Goal: Information Seeking & Learning: Learn about a topic

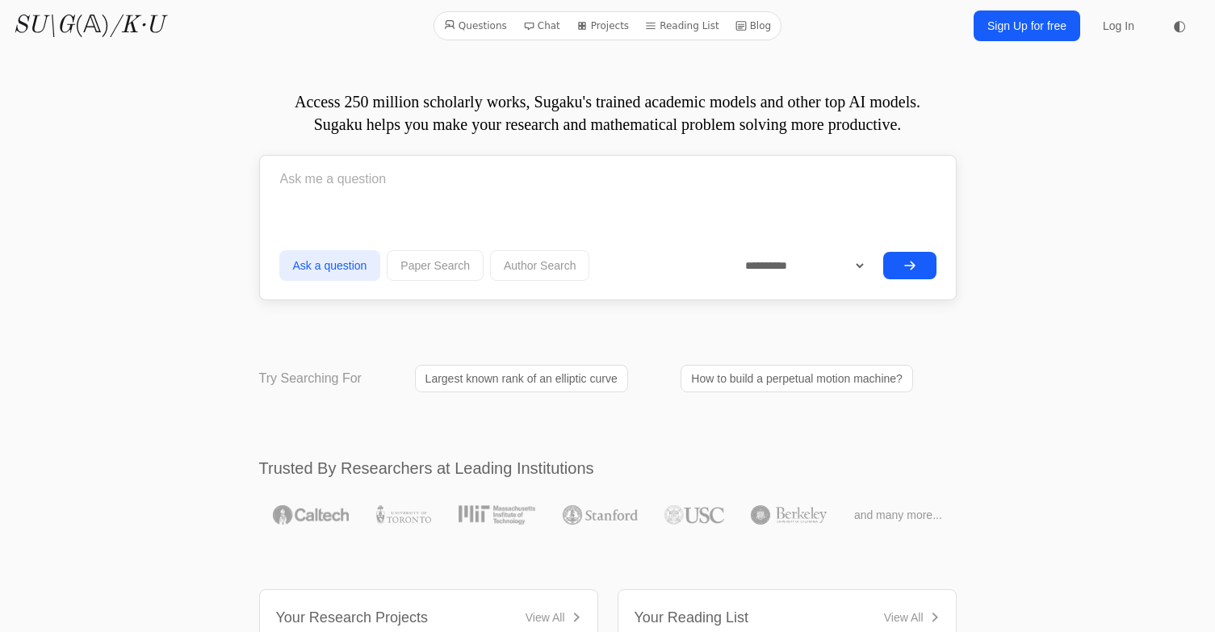
click at [727, 377] on link "How to build a perpetual motion machine?" at bounding box center [797, 378] width 233 height 27
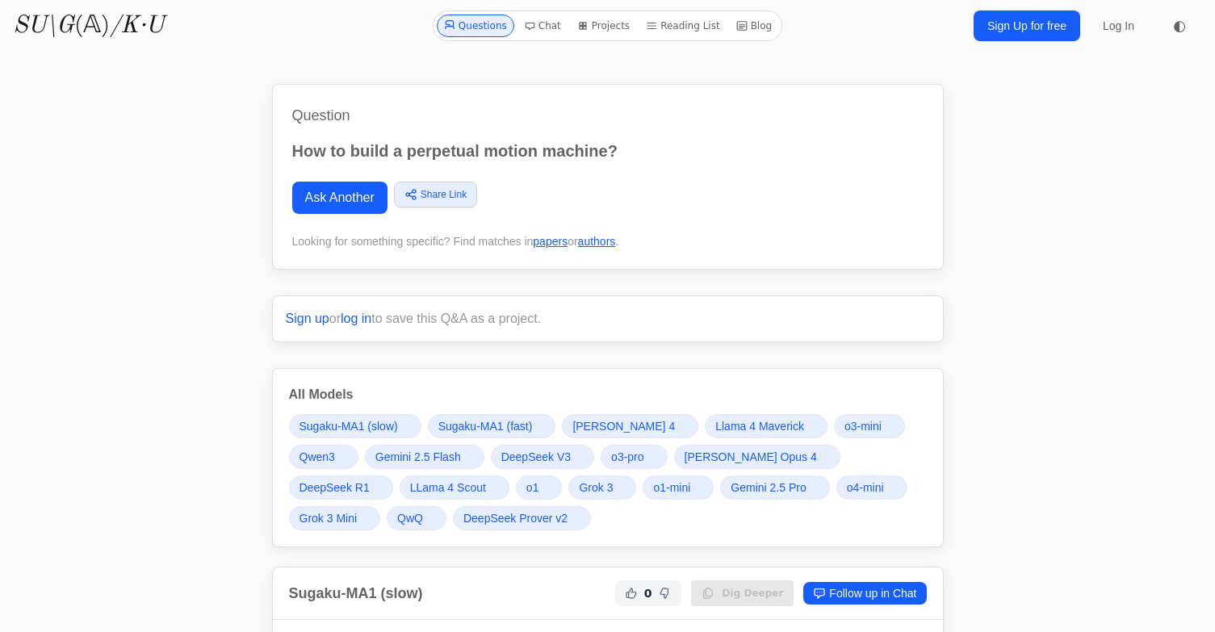
click at [87, 17] on link "SU\G (𝔸) /K·U" at bounding box center [88, 25] width 151 height 29
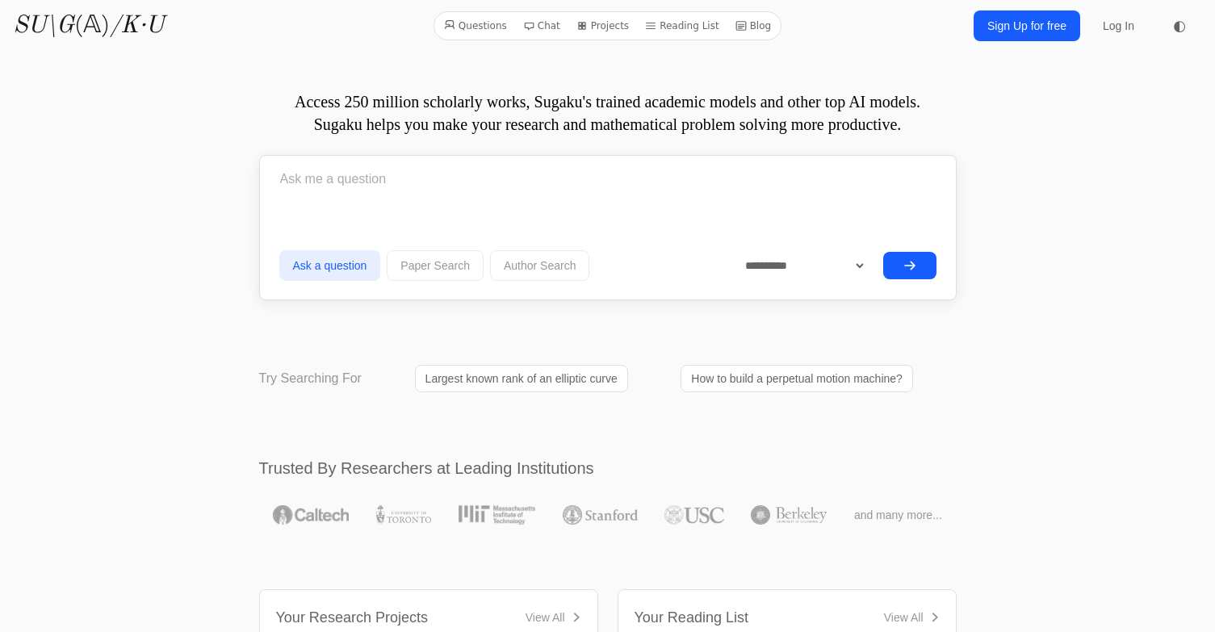
click at [749, 22] on link "Blog" at bounding box center [753, 25] width 49 height 21
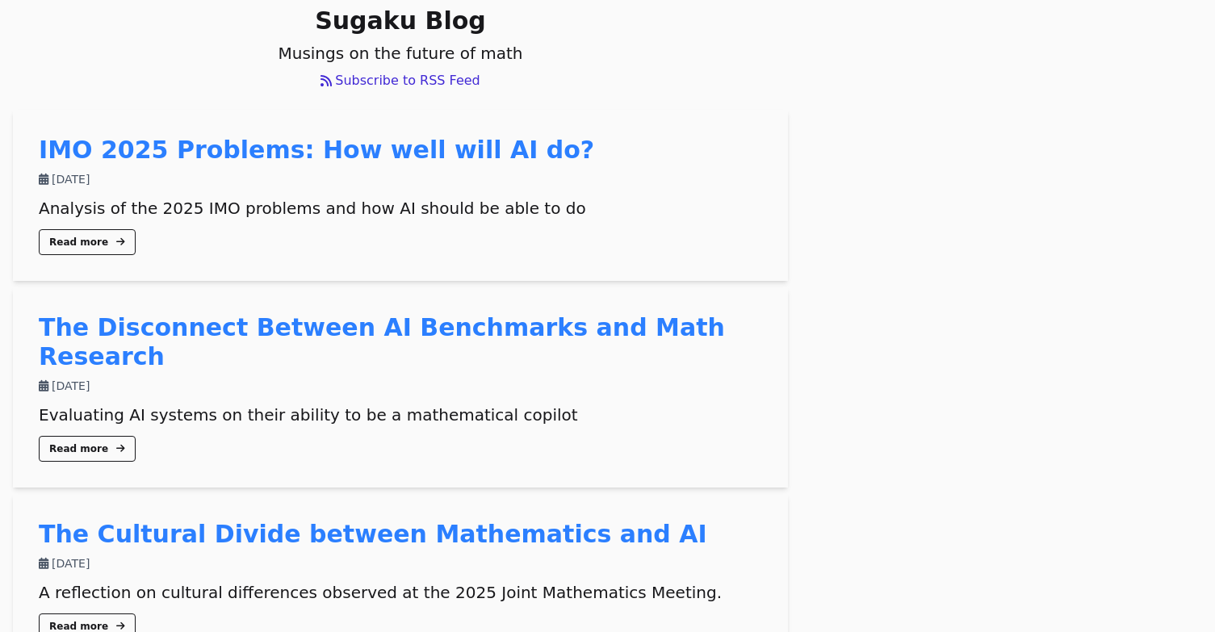
scroll to position [153, 0]
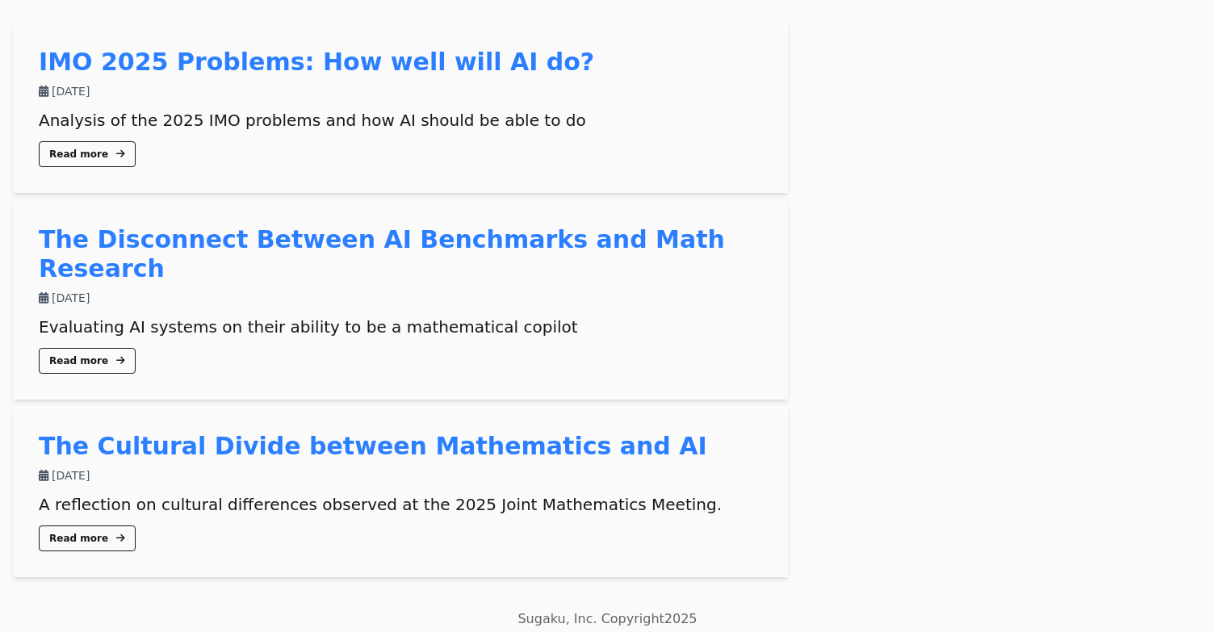
click at [402, 244] on link "The Disconnect Between AI Benchmarks and Math Research" at bounding box center [382, 253] width 686 height 57
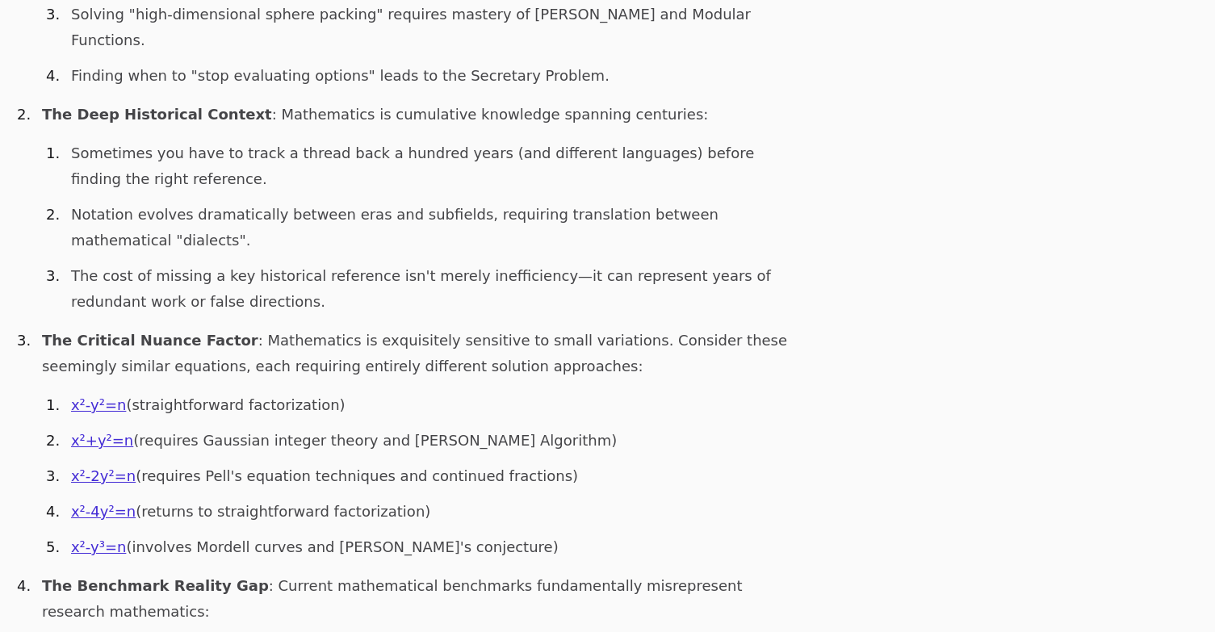
scroll to position [969, 0]
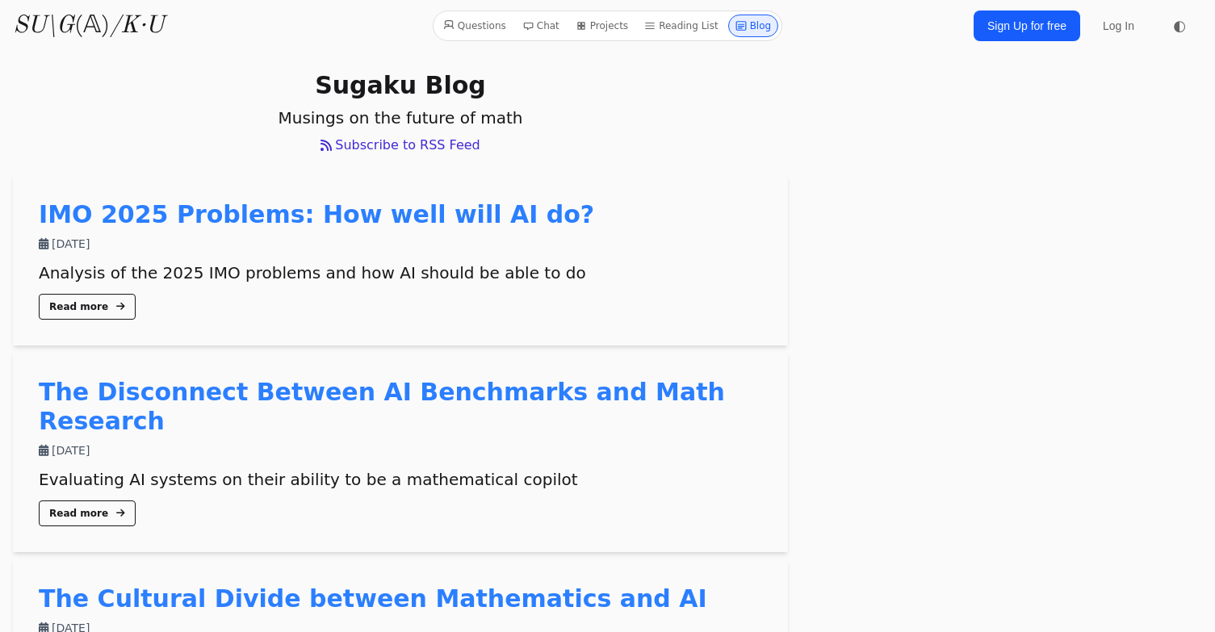
scroll to position [153, 0]
